Goal: Task Accomplishment & Management: Complete application form

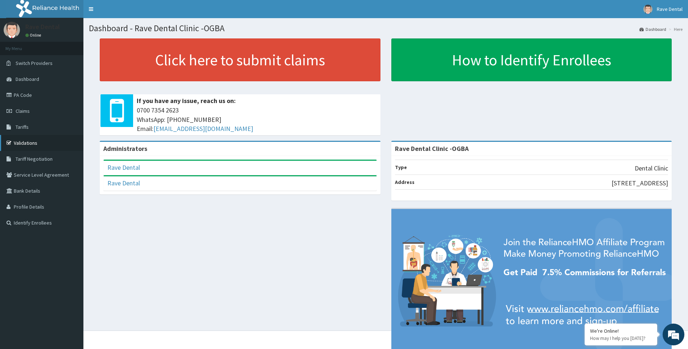
click at [25, 140] on link "Validations" at bounding box center [41, 143] width 83 height 16
click at [16, 96] on link "PA Code" at bounding box center [41, 95] width 83 height 16
click at [15, 145] on link "Validations" at bounding box center [41, 143] width 83 height 16
click at [23, 95] on link "PA Code" at bounding box center [41, 95] width 83 height 16
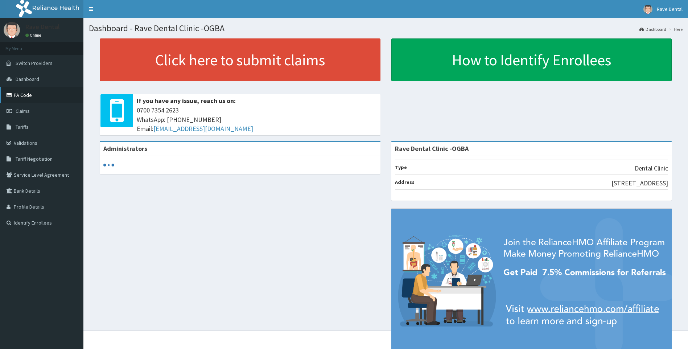
click at [30, 100] on link "PA Code" at bounding box center [41, 95] width 83 height 16
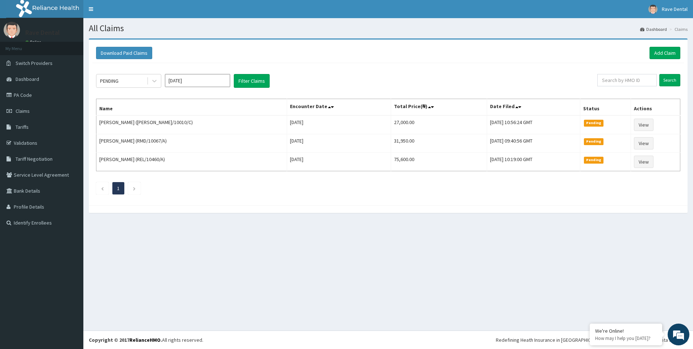
click at [675, 59] on div "Download Paid Claims Add Claim" at bounding box center [387, 53] width 591 height 20
click at [671, 54] on link "Add Claim" at bounding box center [664, 53] width 31 height 12
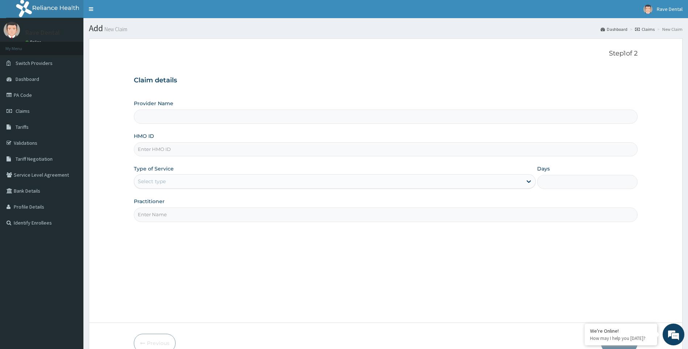
type input "Rave Dental Clinic -OGBA"
click at [169, 151] on input "HMO ID" at bounding box center [386, 149] width 504 height 14
paste input "XMG/10375/A"
type input "XMG/10375/A"
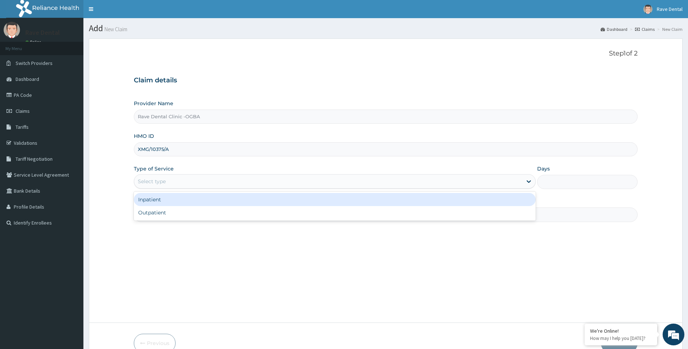
click at [151, 175] on div "Select type" at bounding box center [335, 181] width 402 height 14
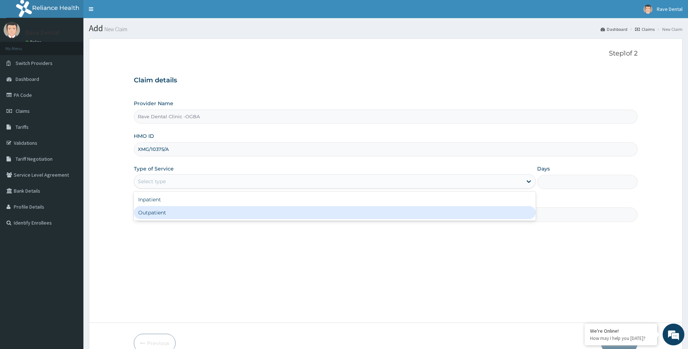
click at [160, 216] on div "Outpatient" at bounding box center [335, 212] width 402 height 13
type input "1"
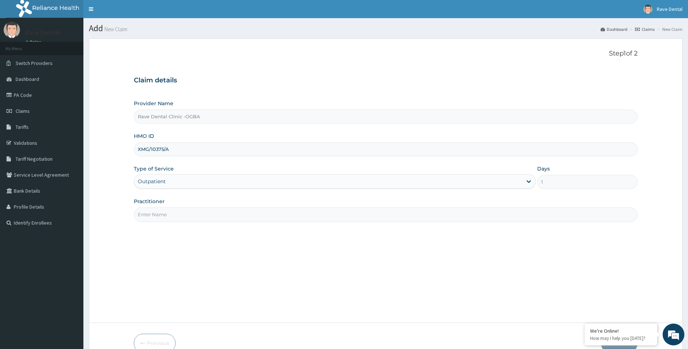
click at [178, 216] on input "Practitioner" at bounding box center [386, 214] width 504 height 14
click at [178, 214] on input "DR LAWAL" at bounding box center [386, 214] width 504 height 14
type input "DR EZEMA"
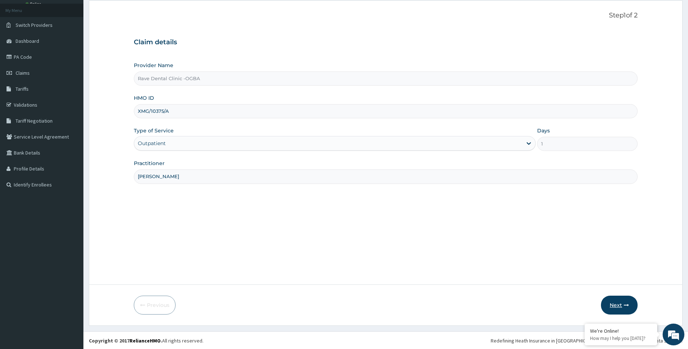
scroll to position [39, 0]
click at [607, 301] on button "Next" at bounding box center [619, 304] width 37 height 19
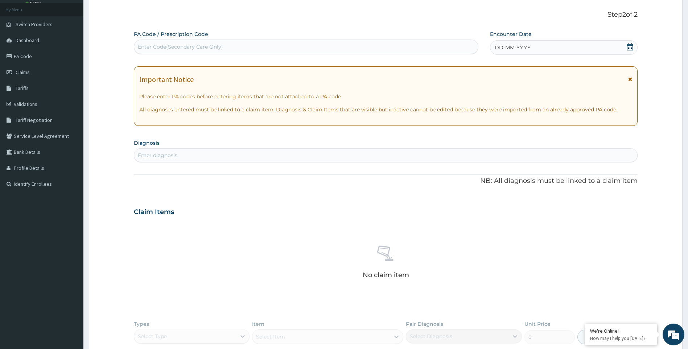
click at [235, 42] on div "Enter Code(Secondary Care Only)" at bounding box center [306, 47] width 344 height 12
paste input "PA/9465D8"
type input "PA/9465D8"
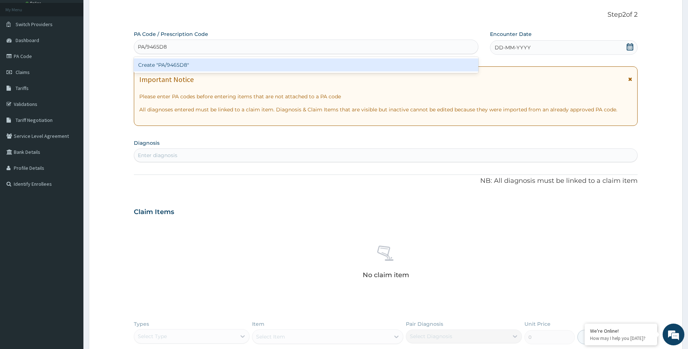
click at [211, 64] on div "Create "PA/9465D8"" at bounding box center [306, 64] width 344 height 13
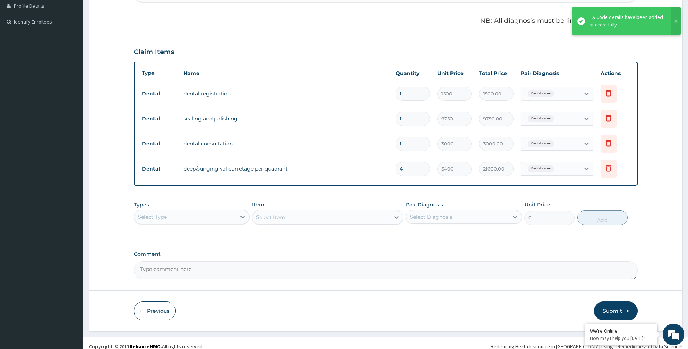
scroll to position [207, 0]
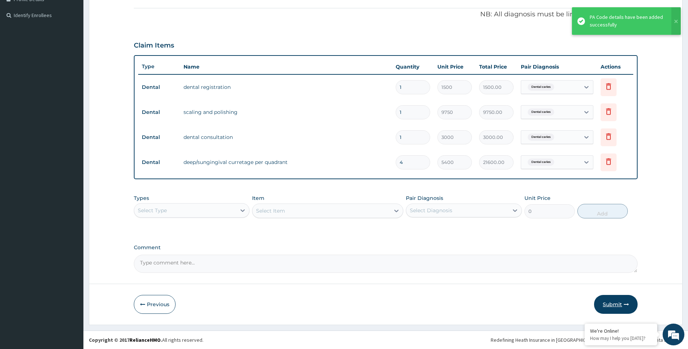
click at [617, 306] on button "Submit" at bounding box center [615, 304] width 43 height 19
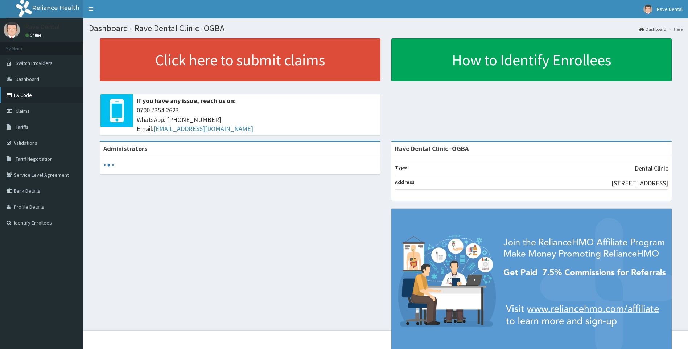
click at [13, 97] on icon at bounding box center [10, 94] width 7 height 5
